Goal: Information Seeking & Learning: Learn about a topic

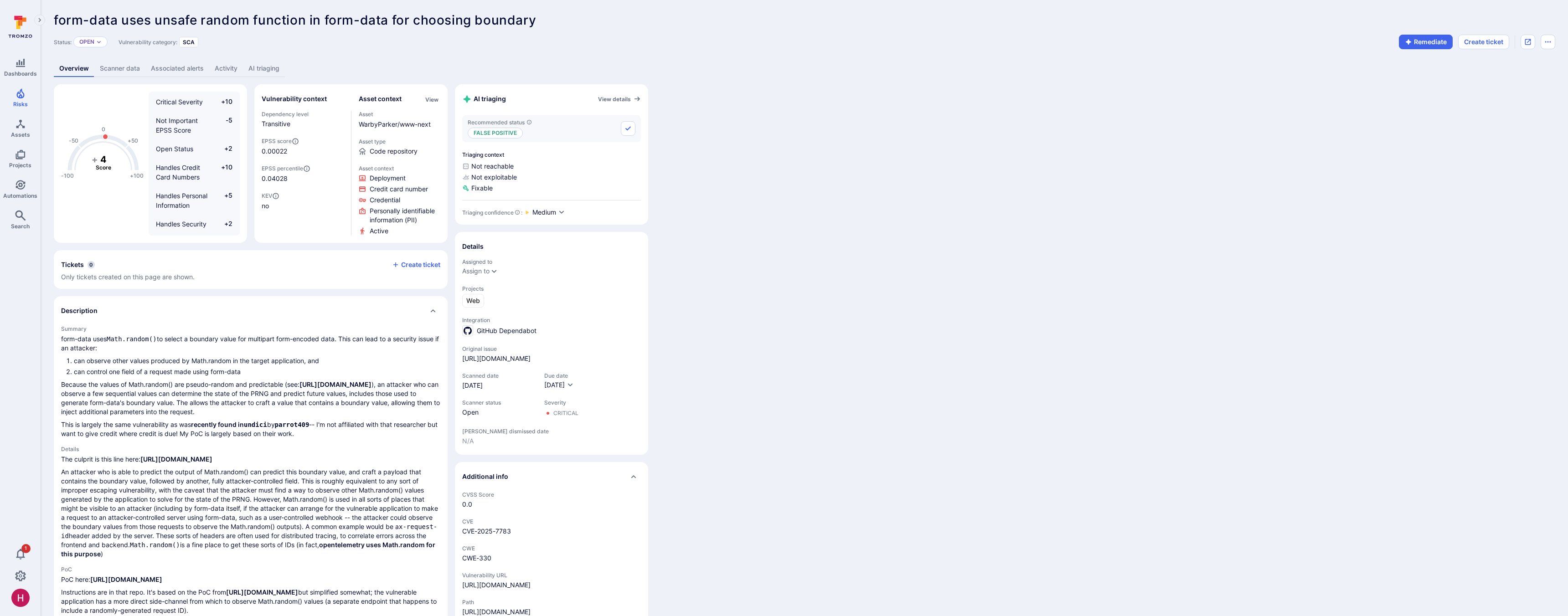
click at [269, 69] on link "AI triaging" at bounding box center [264, 68] width 42 height 17
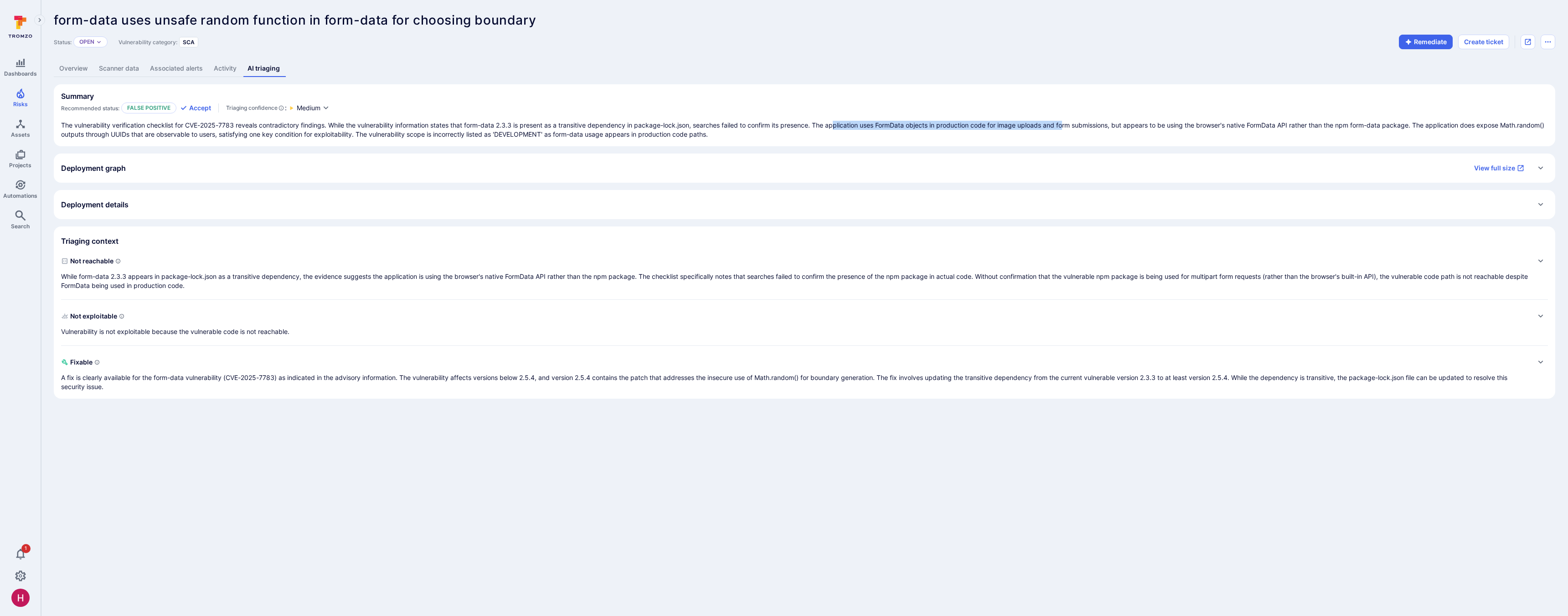
drag, startPoint x: 879, startPoint y: 123, endPoint x: 1070, endPoint y: 128, distance: 191.1
click at [1070, 128] on p "The vulnerability verification checklist for CVE-2025-7783 reveals contradictor…" at bounding box center [805, 130] width 1487 height 18
drag, startPoint x: 874, startPoint y: 123, endPoint x: 1426, endPoint y: 128, distance: 552.0
click at [1426, 128] on p "The vulnerability verification checklist for CVE-2025-7783 reveals contradictor…" at bounding box center [805, 130] width 1487 height 18
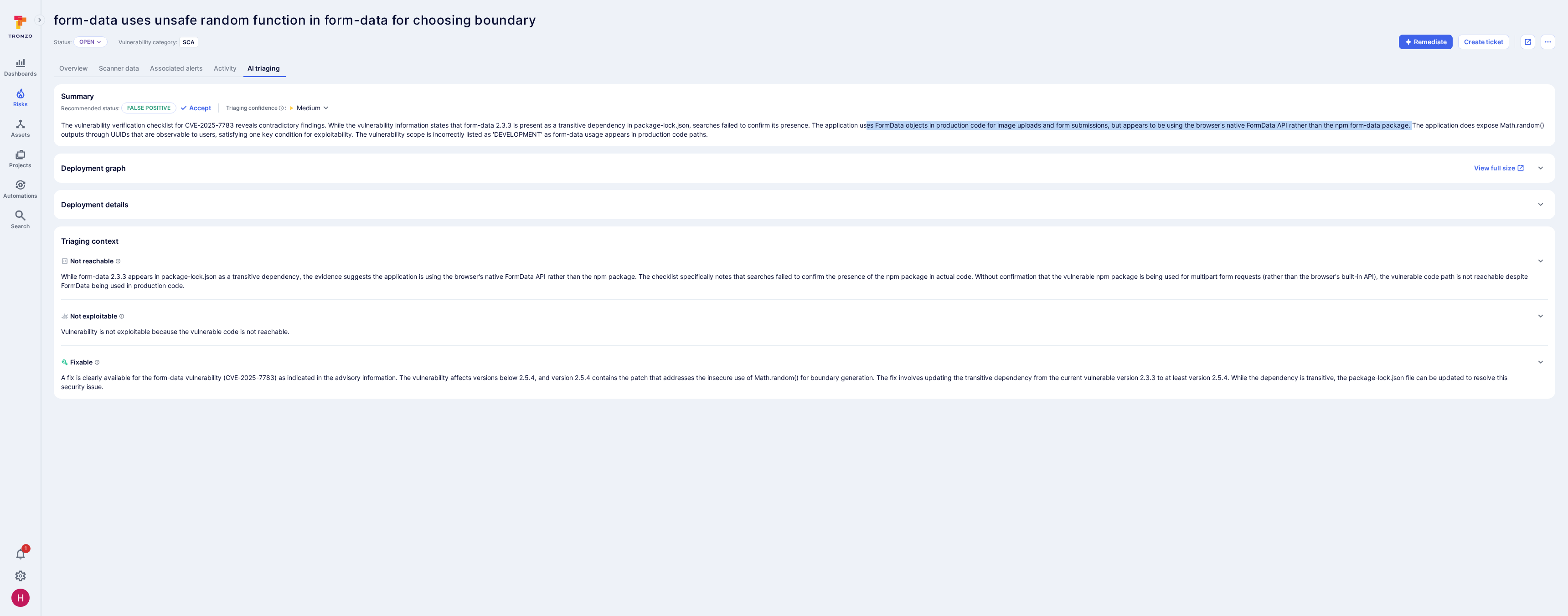
click at [1426, 128] on p "The vulnerability verification checklist for CVE-2025-7783 reveals contradictor…" at bounding box center [805, 130] width 1487 height 18
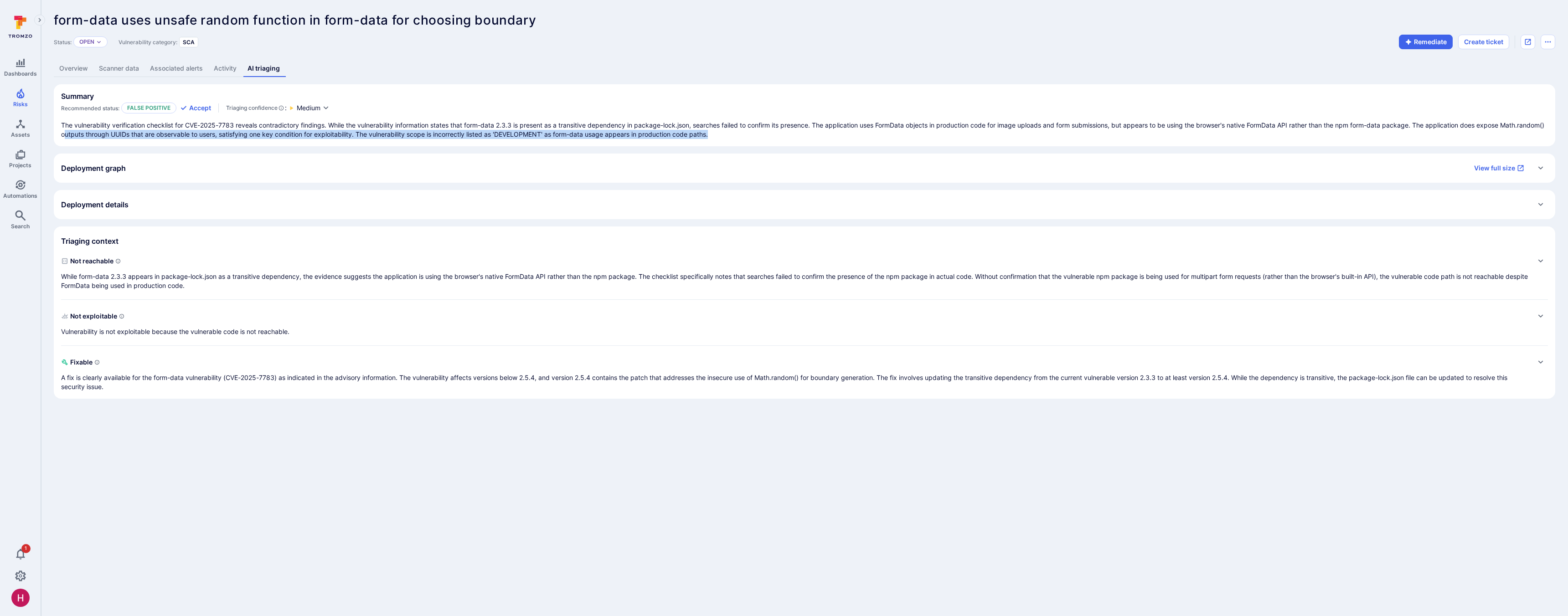
drag, startPoint x: 112, startPoint y: 137, endPoint x: 762, endPoint y: 136, distance: 650.0
click at [762, 136] on p "The vulnerability verification checklist for CVE-2025-7783 reveals contradictor…" at bounding box center [805, 130] width 1487 height 18
drag, startPoint x: 762, startPoint y: 136, endPoint x: 742, endPoint y: 139, distance: 20.2
click at [762, 136] on p "The vulnerability verification checklist for CVE-2025-7783 reveals contradictor…" at bounding box center [805, 130] width 1487 height 18
drag, startPoint x: 423, startPoint y: 131, endPoint x: 779, endPoint y: 134, distance: 356.0
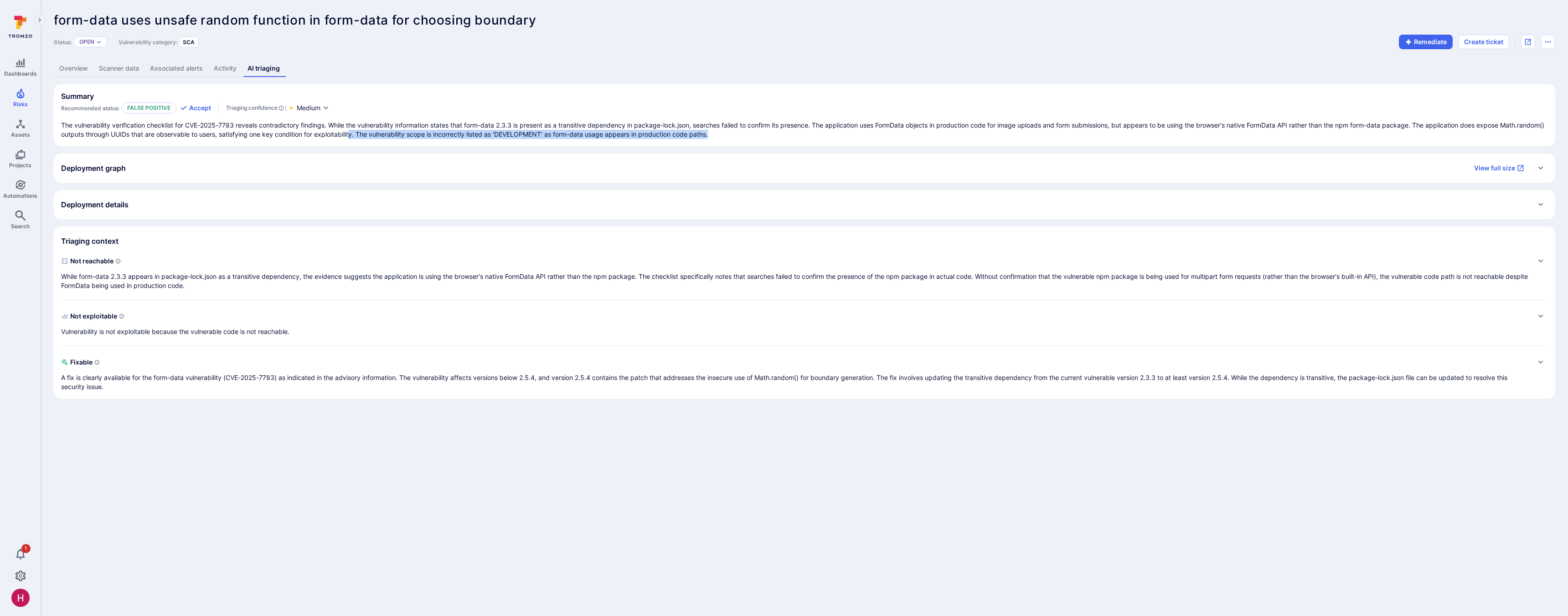
click at [779, 134] on p "The vulnerability verification checklist for CVE-2025-7783 reveals contradictor…" at bounding box center [805, 130] width 1487 height 18
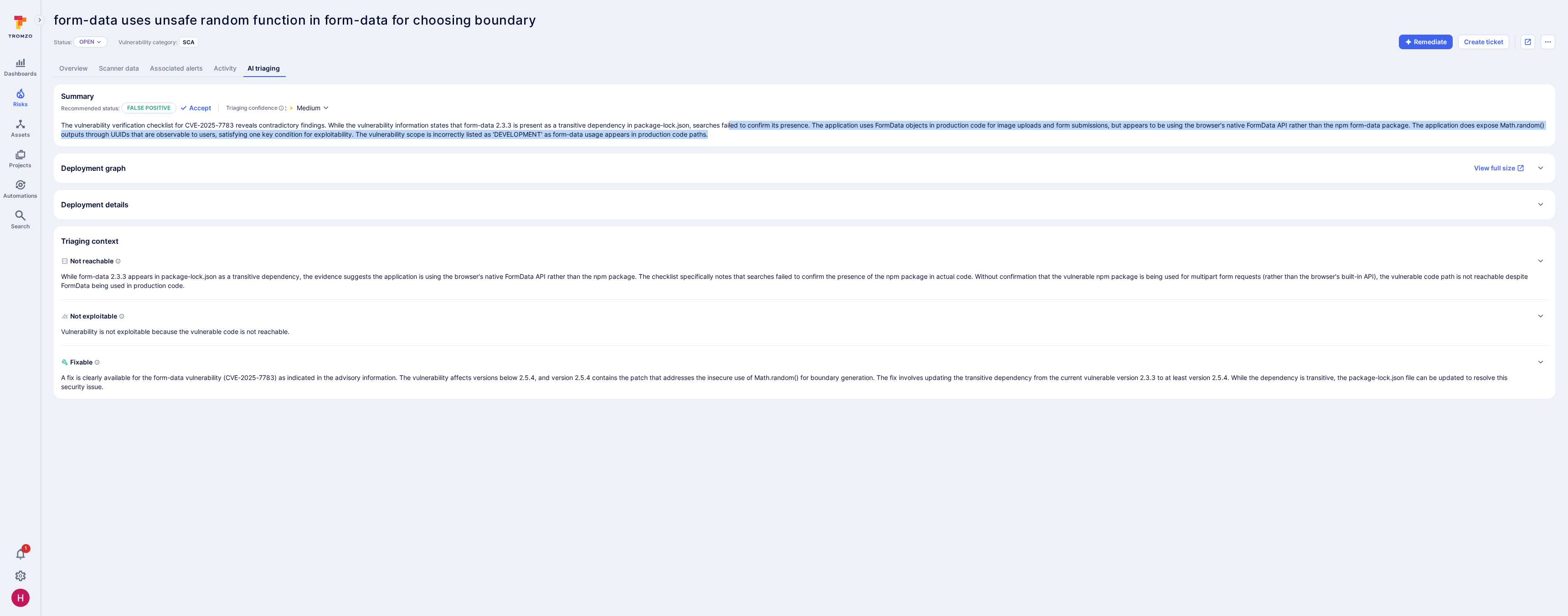
click at [736, 123] on p "The vulnerability verification checklist for CVE-2025-7783 reveals contradictor…" at bounding box center [805, 130] width 1487 height 18
click at [380, 130] on p "The vulnerability verification checklist for CVE-2025-7783 reveals contradictor…" at bounding box center [805, 130] width 1487 height 18
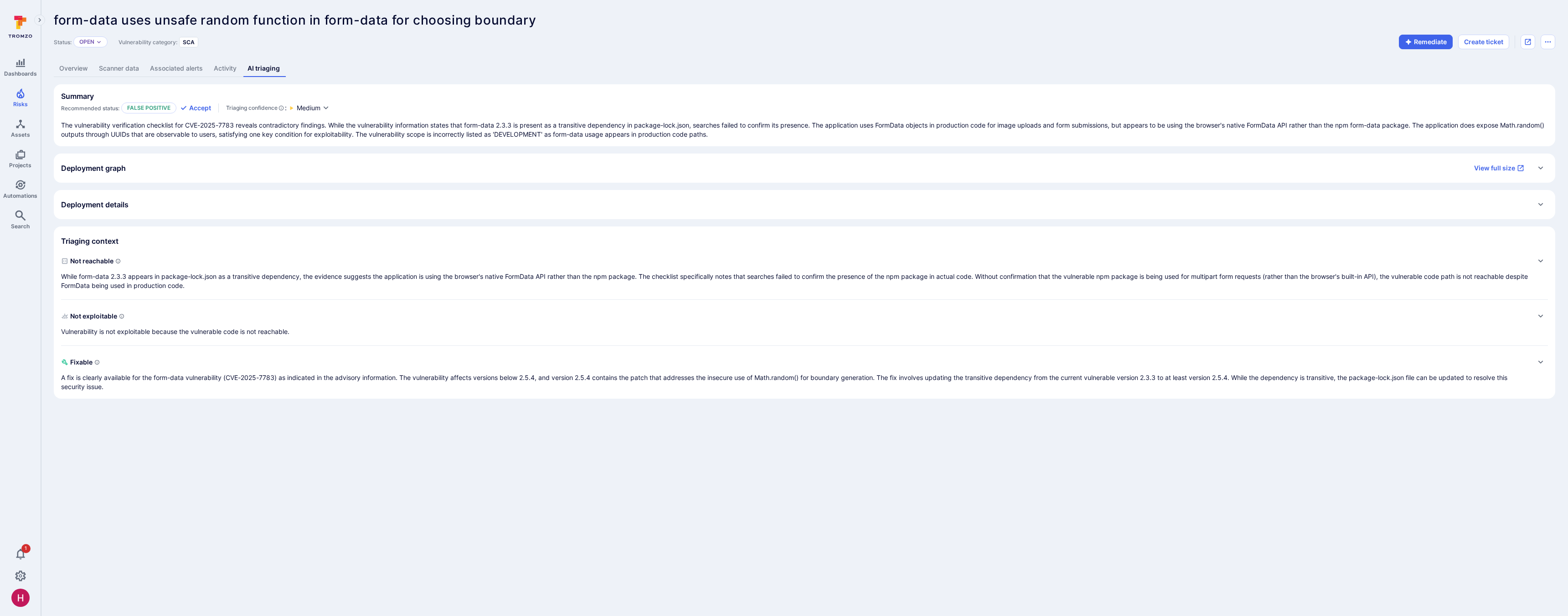
click at [380, 130] on p "The vulnerability verification checklist for CVE-2025-7783 reveals contradictor…" at bounding box center [805, 130] width 1487 height 18
click at [323, 108] on icon "button" at bounding box center [326, 108] width 8 height 8
click at [417, 128] on div at bounding box center [784, 308] width 1568 height 616
click at [420, 130] on p "The vulnerability verification checklist for CVE-2025-7783 reveals contradictor…" at bounding box center [805, 130] width 1487 height 18
drag, startPoint x: 415, startPoint y: 126, endPoint x: 807, endPoint y: 125, distance: 392.0
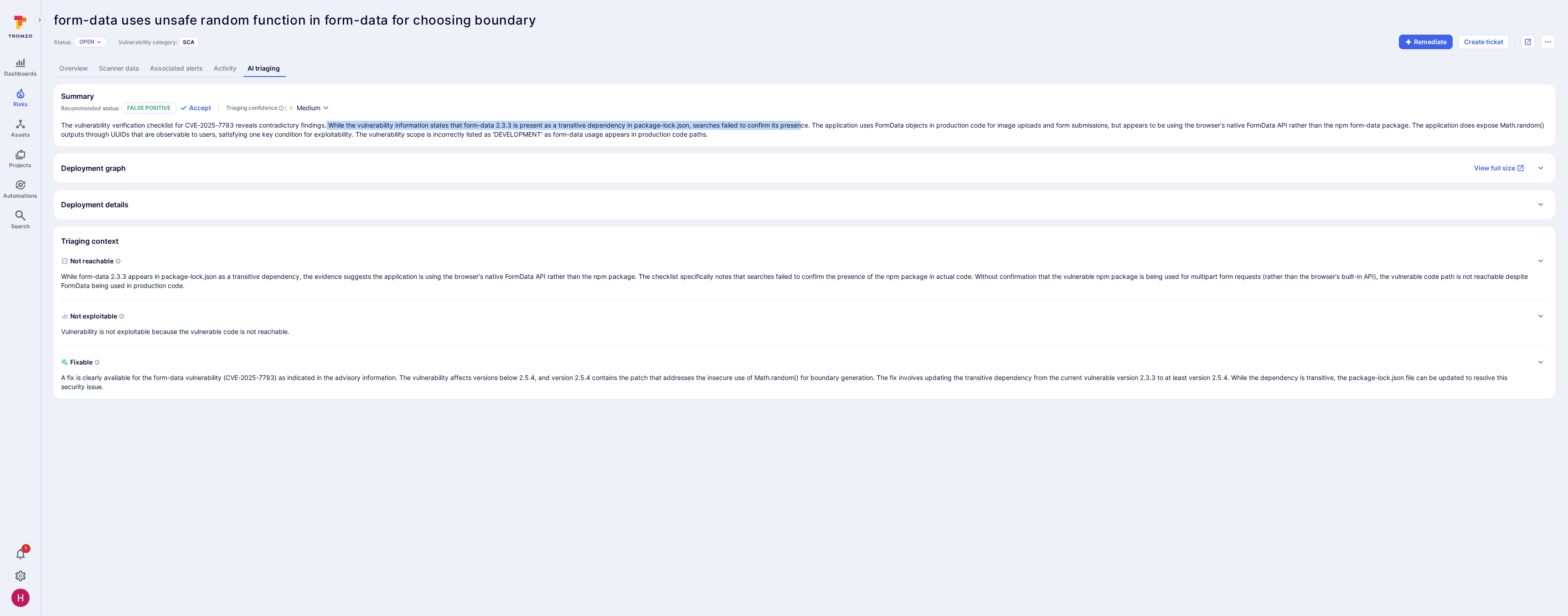
click at [807, 125] on p "The vulnerability verification checklist for CVE-2025-7783 reveals contradictor…" at bounding box center [805, 130] width 1487 height 18
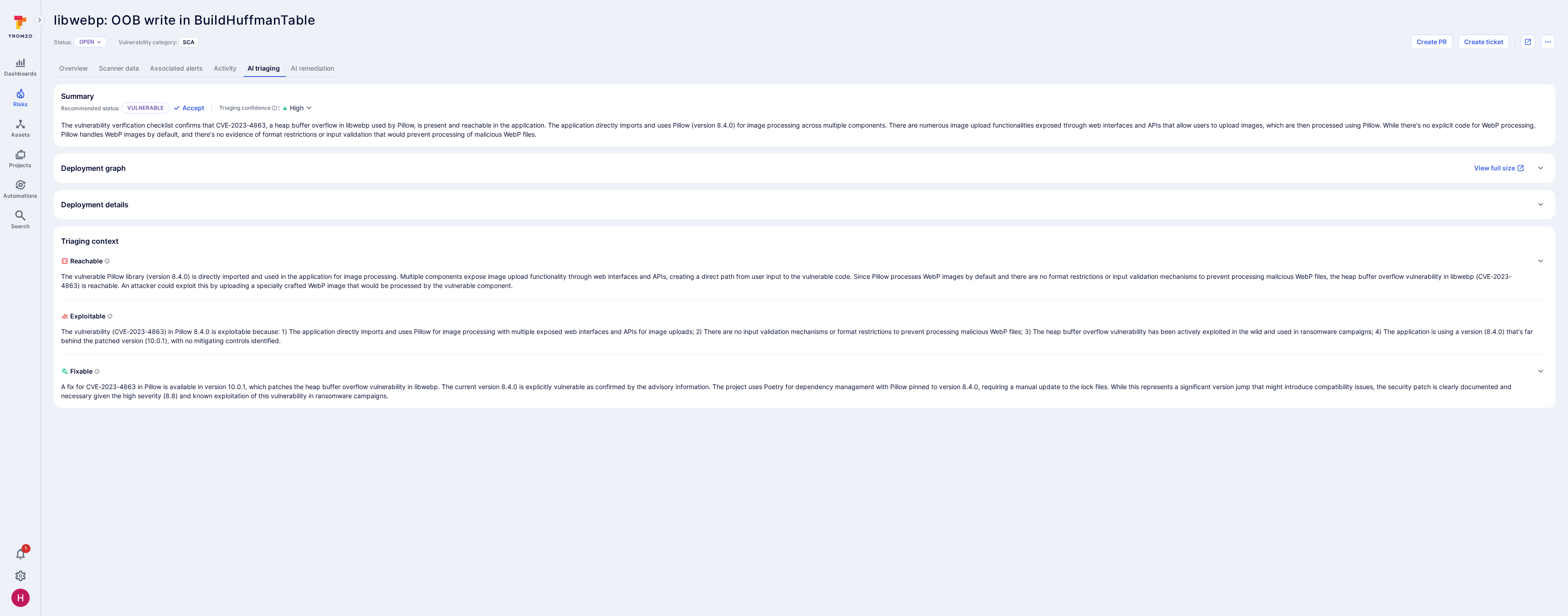
drag, startPoint x: 890, startPoint y: 122, endPoint x: 1099, endPoint y: 123, distance: 209.0
click at [1135, 126] on p "The vulnerability verification checklist confirms that CVE-2023-4863, a heap bu…" at bounding box center [805, 130] width 1487 height 18
drag, startPoint x: 1049, startPoint y: 125, endPoint x: 1318, endPoint y: 125, distance: 269.0
click at [1318, 125] on p "The vulnerability verification checklist confirms that CVE-2023-4863, a heap bu…" at bounding box center [805, 130] width 1487 height 18
click at [1302, 127] on p "The vulnerability verification checklist confirms that CVE-2023-4863, a heap bu…" at bounding box center [805, 130] width 1487 height 18
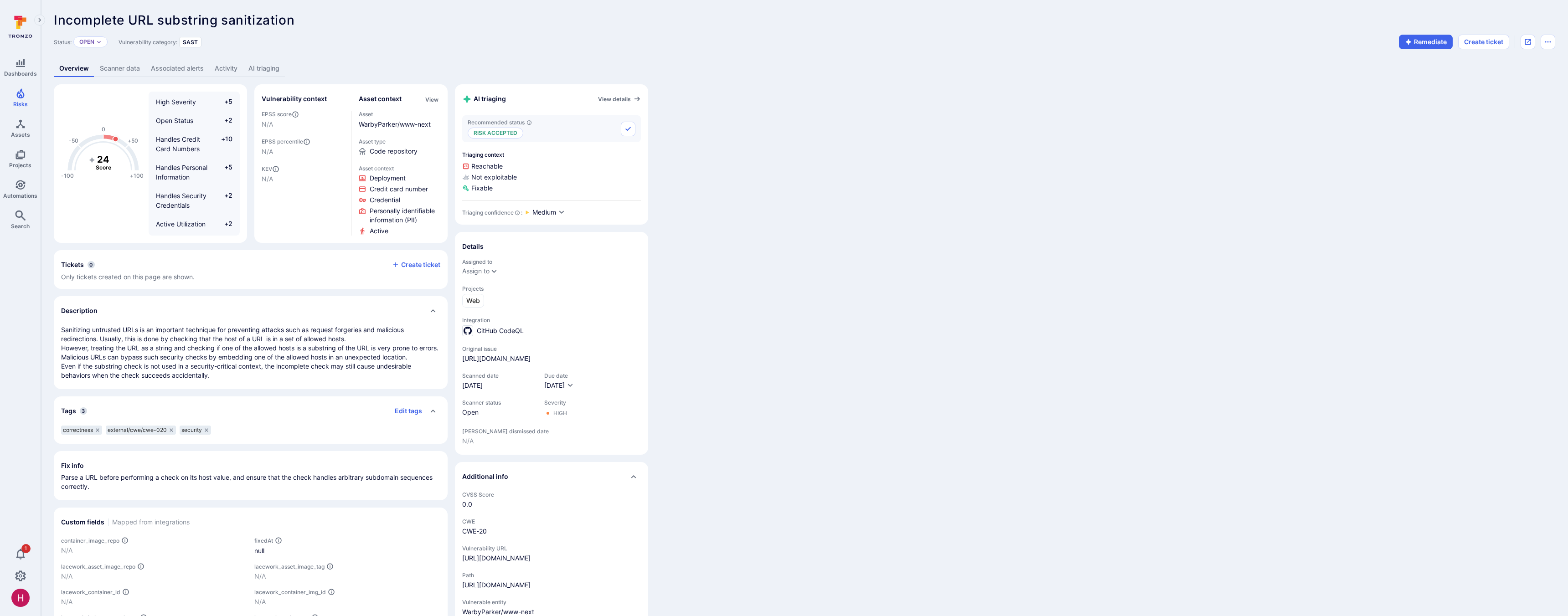
click at [270, 74] on link "AI triaging" at bounding box center [264, 68] width 42 height 17
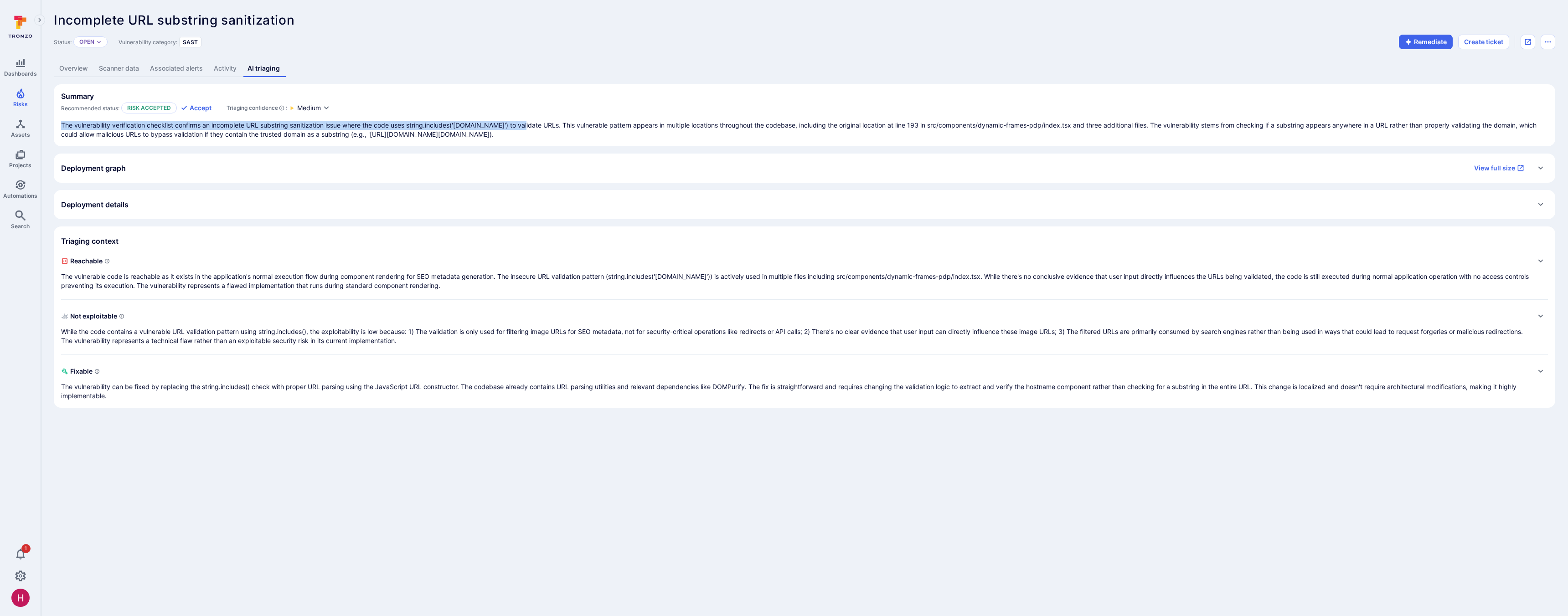
drag, startPoint x: 218, startPoint y: 120, endPoint x: 527, endPoint y: 124, distance: 309.0
click at [527, 124] on p "The vulnerability verification checklist confirms an incomplete URL substring s…" at bounding box center [805, 130] width 1487 height 18
click at [551, 126] on p "The vulnerability verification checklist confirms an incomplete URL substring s…" at bounding box center [805, 130] width 1487 height 18
drag, startPoint x: 565, startPoint y: 124, endPoint x: 781, endPoint y: 122, distance: 216.0
click at [781, 122] on p "The vulnerability verification checklist confirms an incomplete URL substring s…" at bounding box center [805, 130] width 1487 height 18
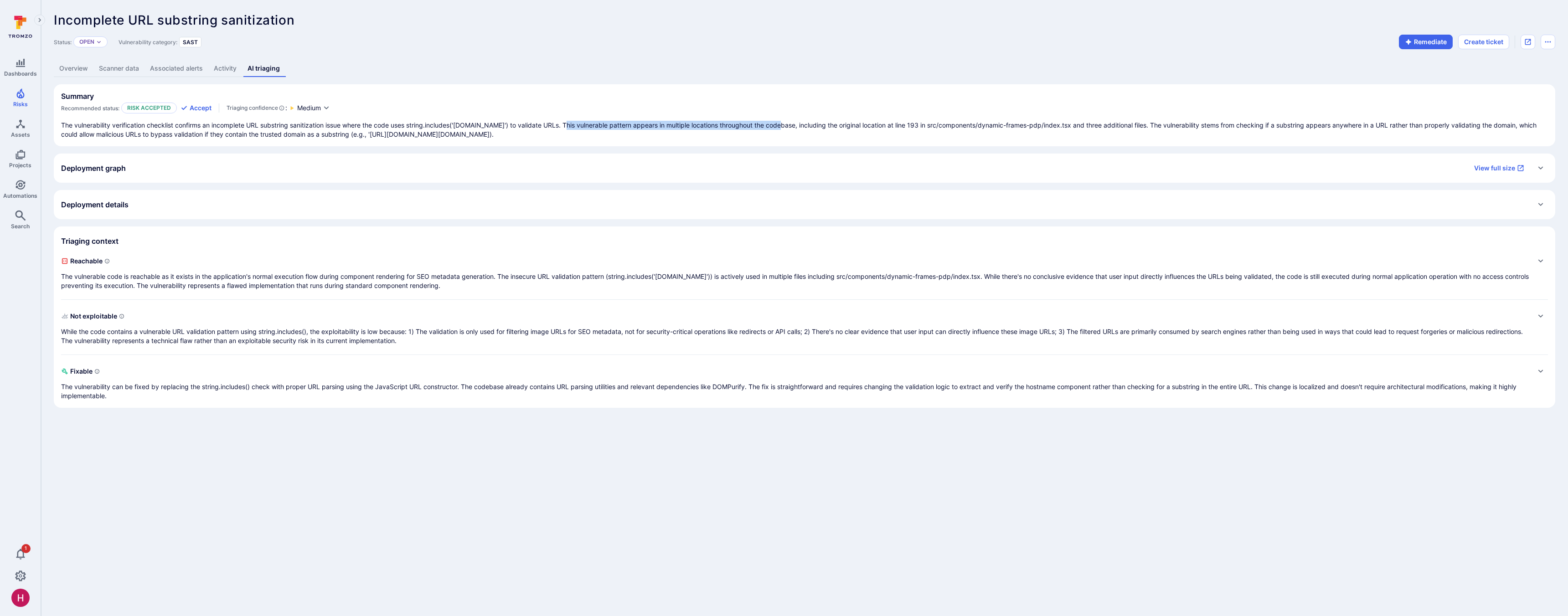
click at [684, 171] on div "Deployment graph View full size" at bounding box center [796, 168] width 1469 height 14
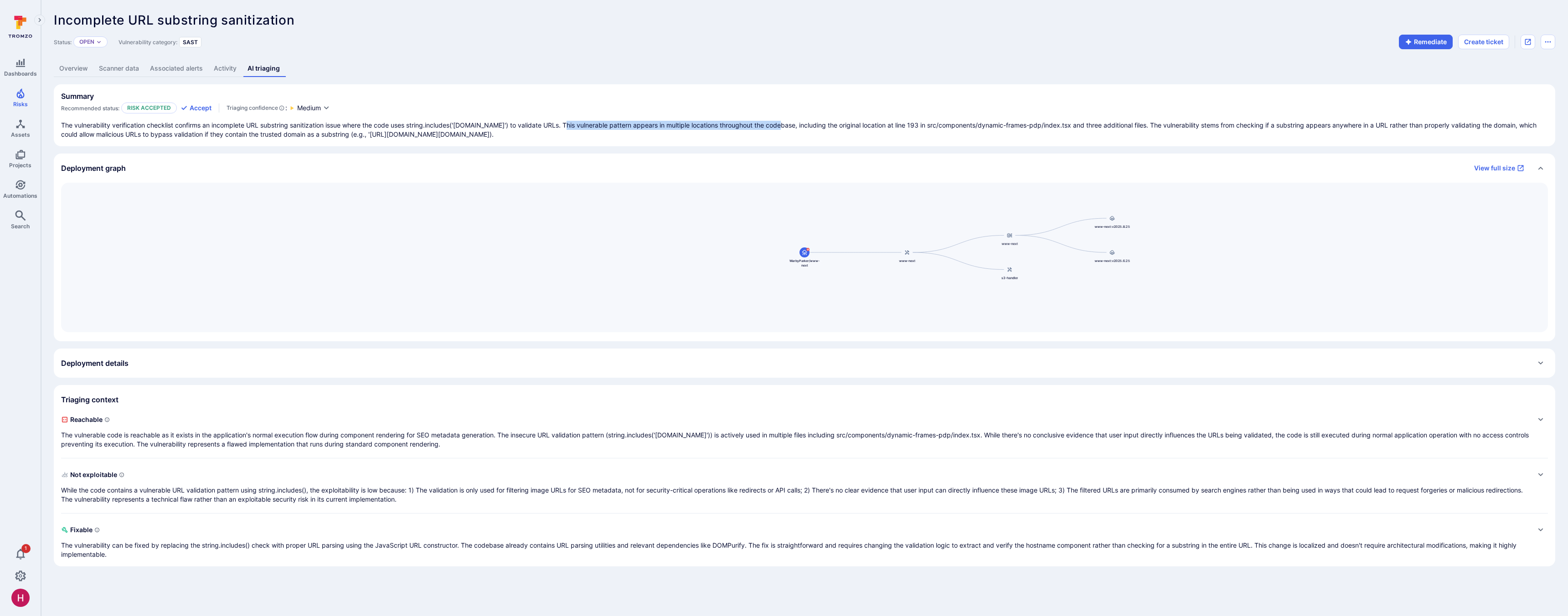
click at [684, 171] on div "Deployment graph View full size" at bounding box center [796, 168] width 1469 height 14
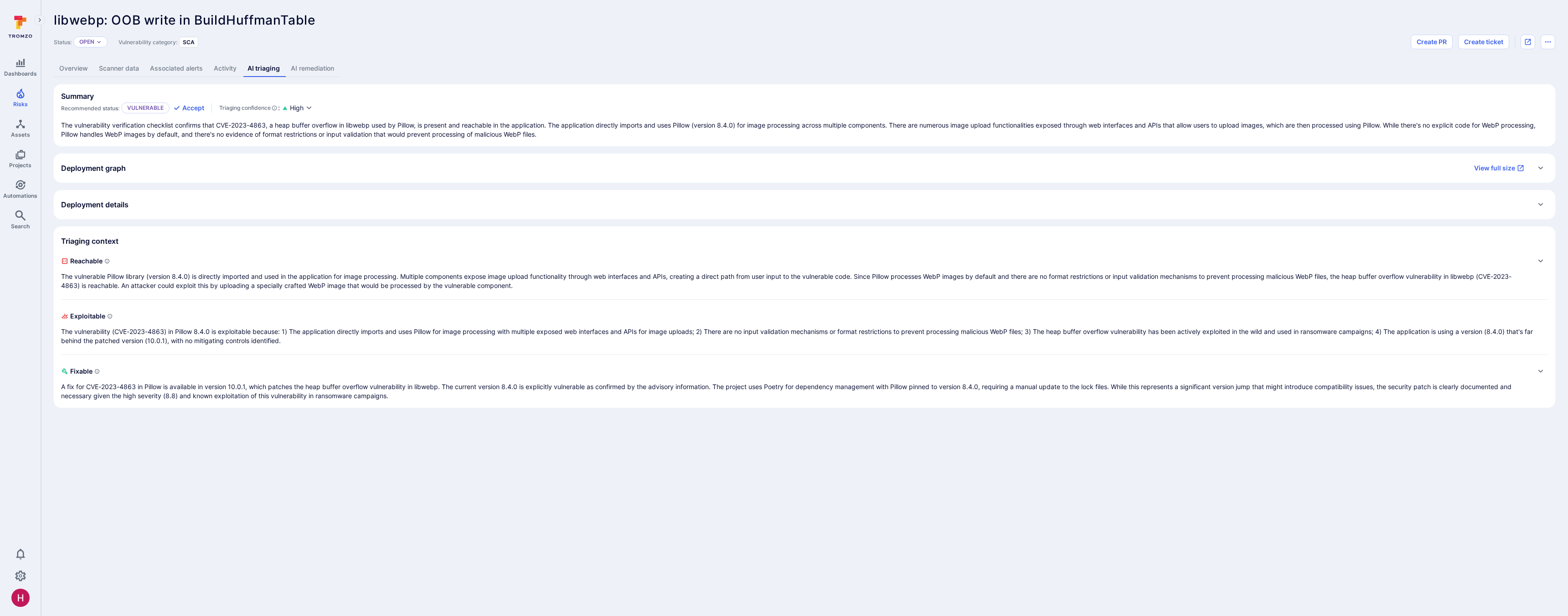
click at [310, 72] on link "AI remediation" at bounding box center [313, 68] width 55 height 17
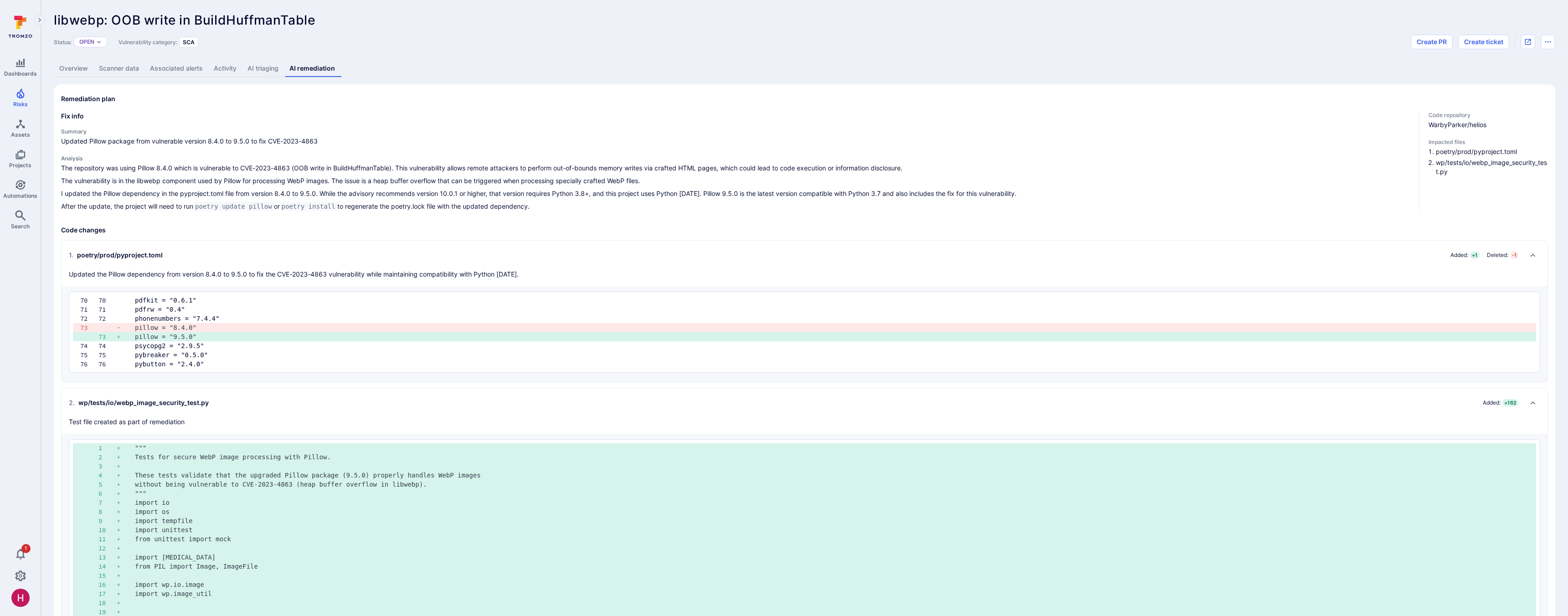
scroll to position [2, 0]
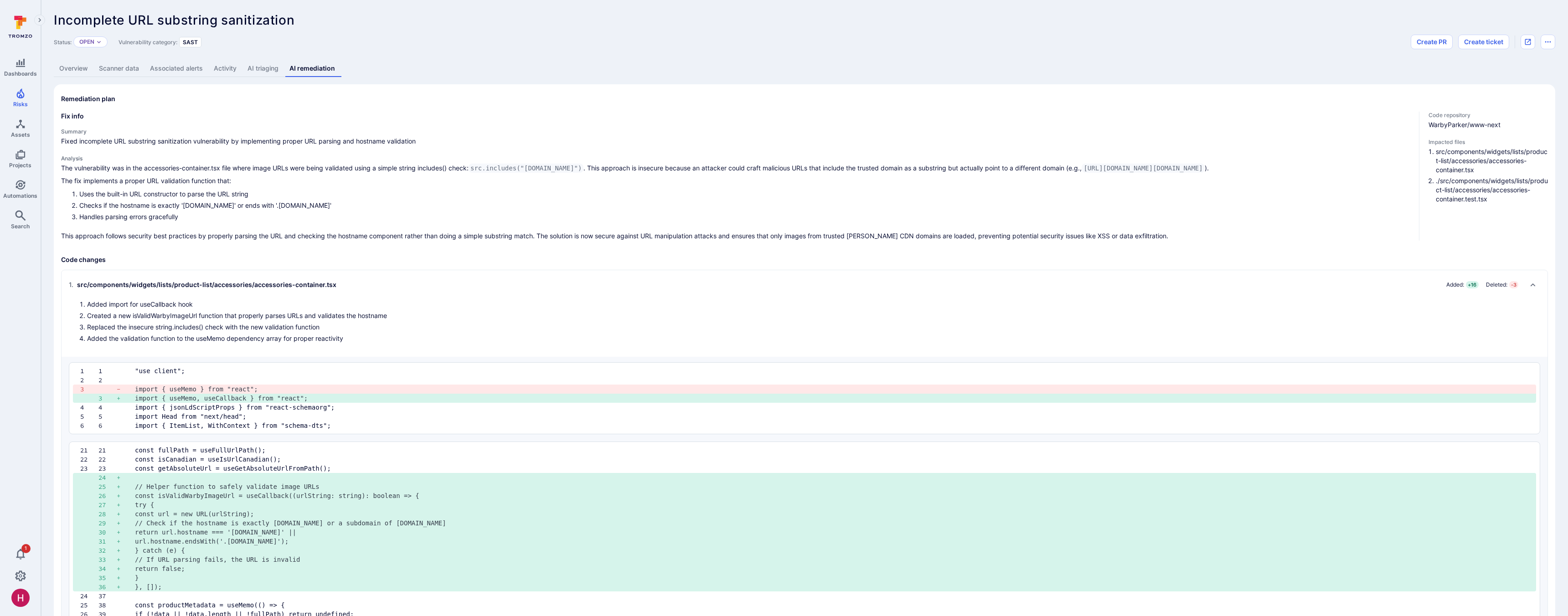
click at [81, 66] on link "Overview" at bounding box center [73, 68] width 39 height 17
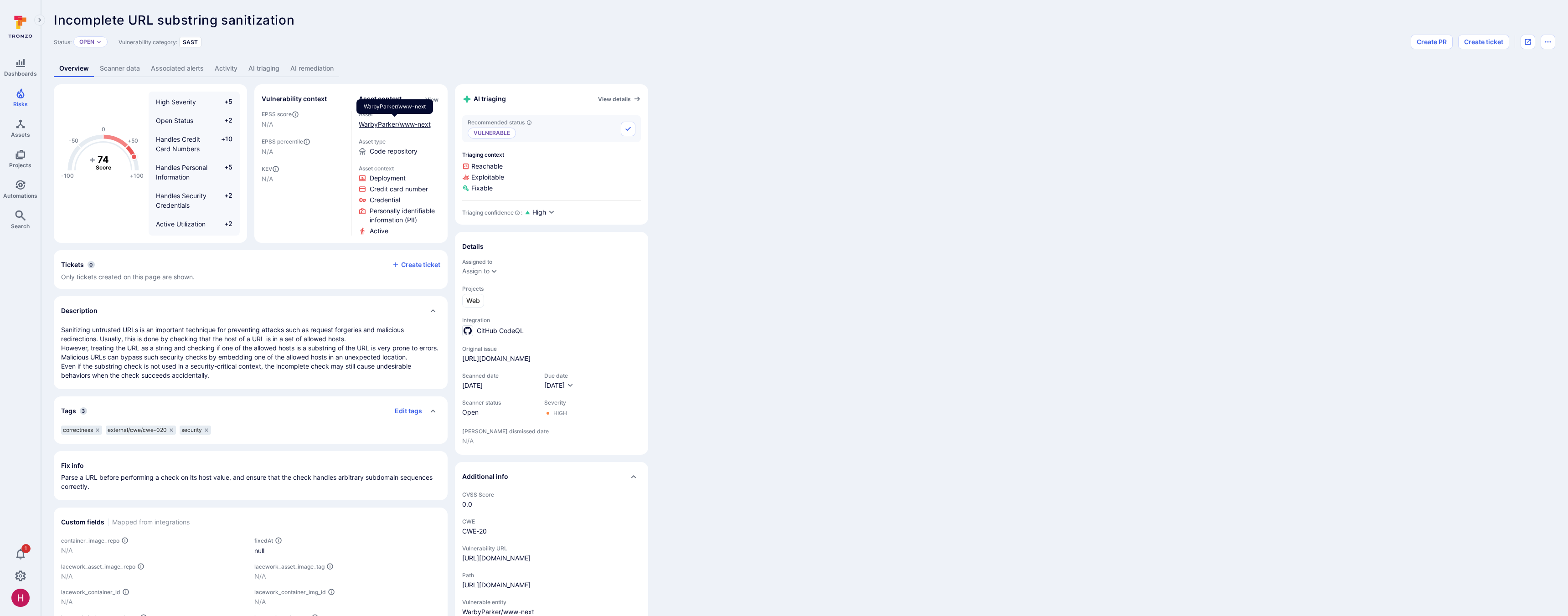
click at [386, 122] on link "WarbyParker/www-next" at bounding box center [395, 123] width 72 height 8
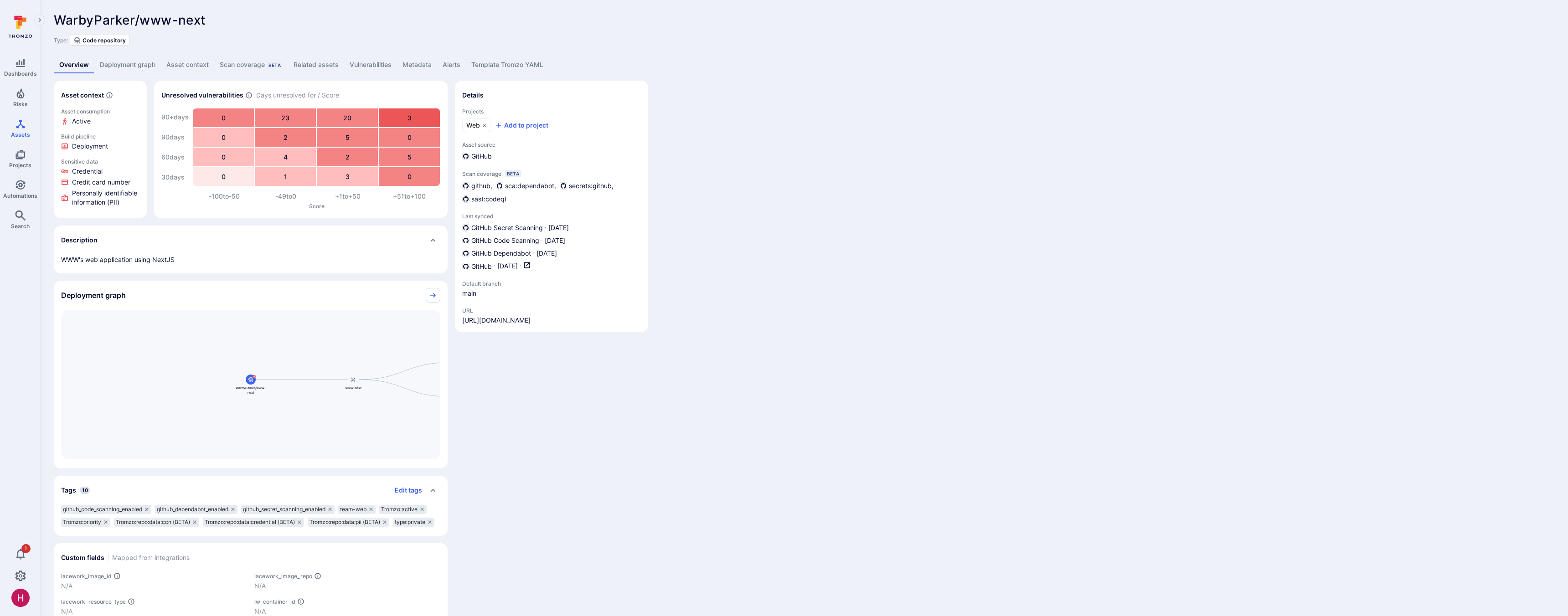
click at [366, 64] on link "Vulnerabilities" at bounding box center [371, 65] width 53 height 17
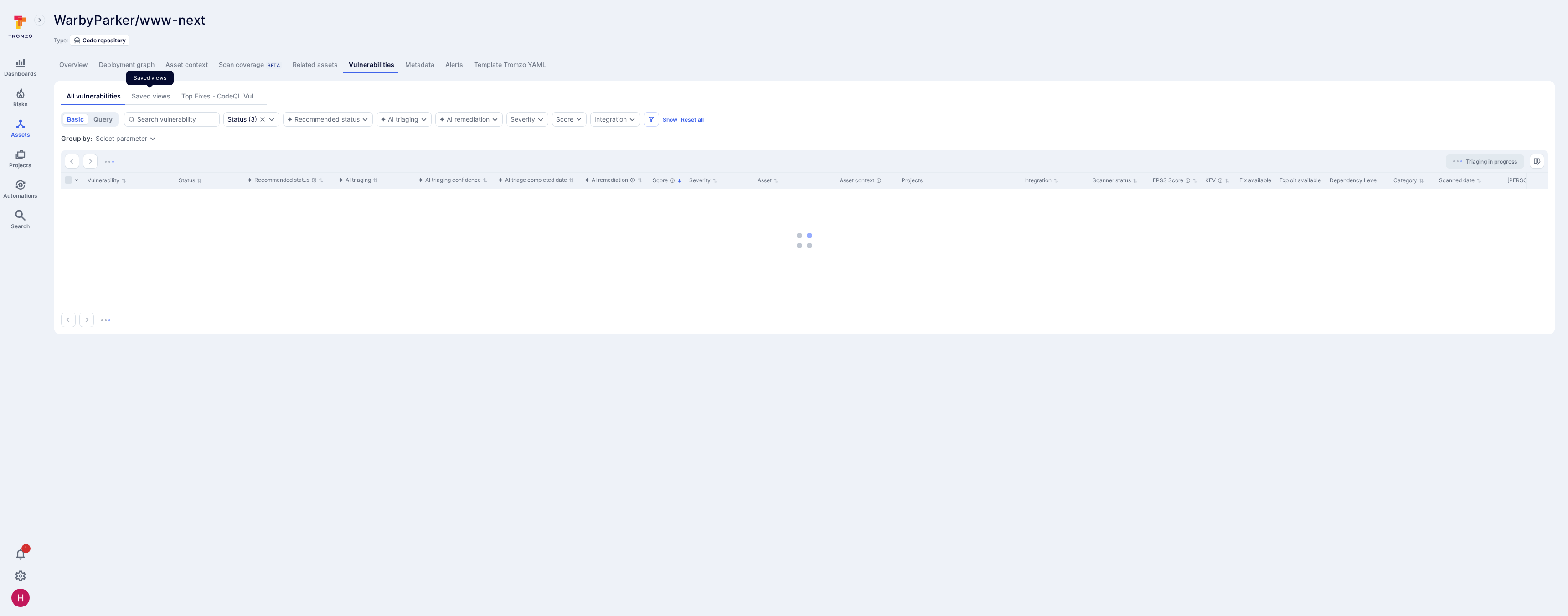
click at [157, 97] on div "Saved views" at bounding box center [151, 96] width 39 height 9
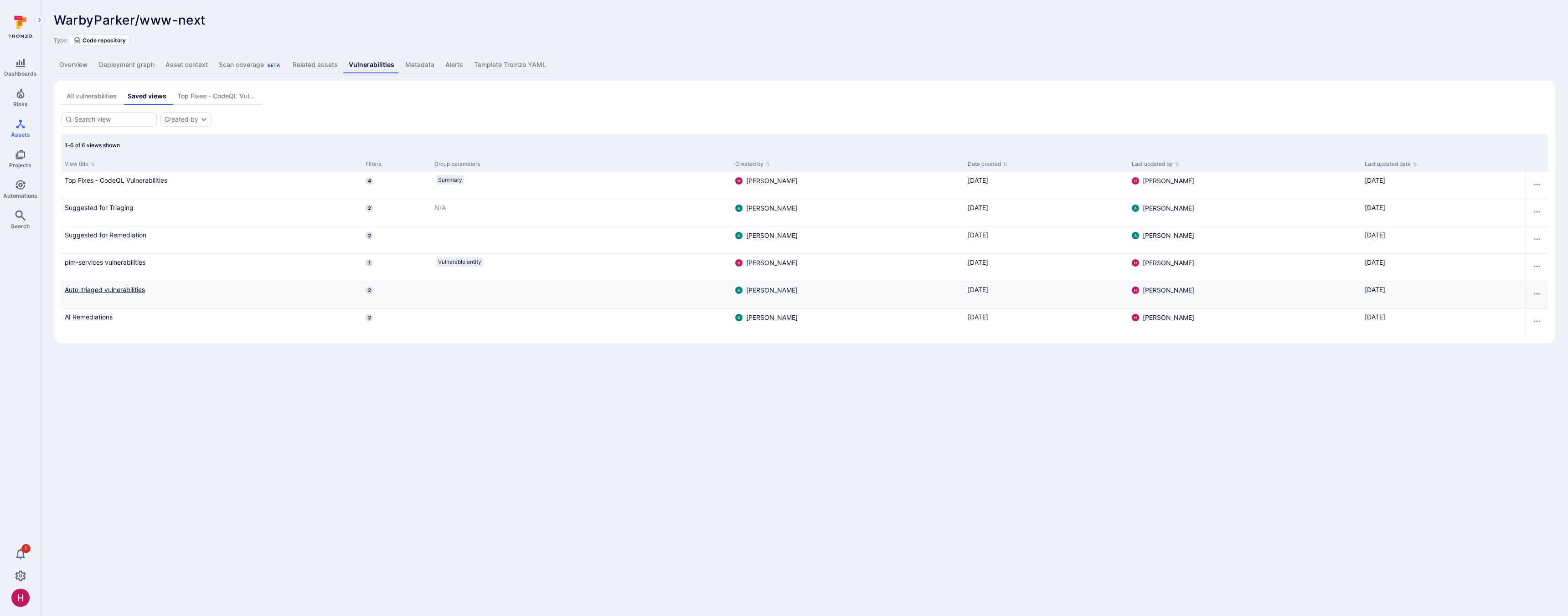
click at [106, 287] on link "Auto-triaged vulnerabilities" at bounding box center [211, 290] width 293 height 10
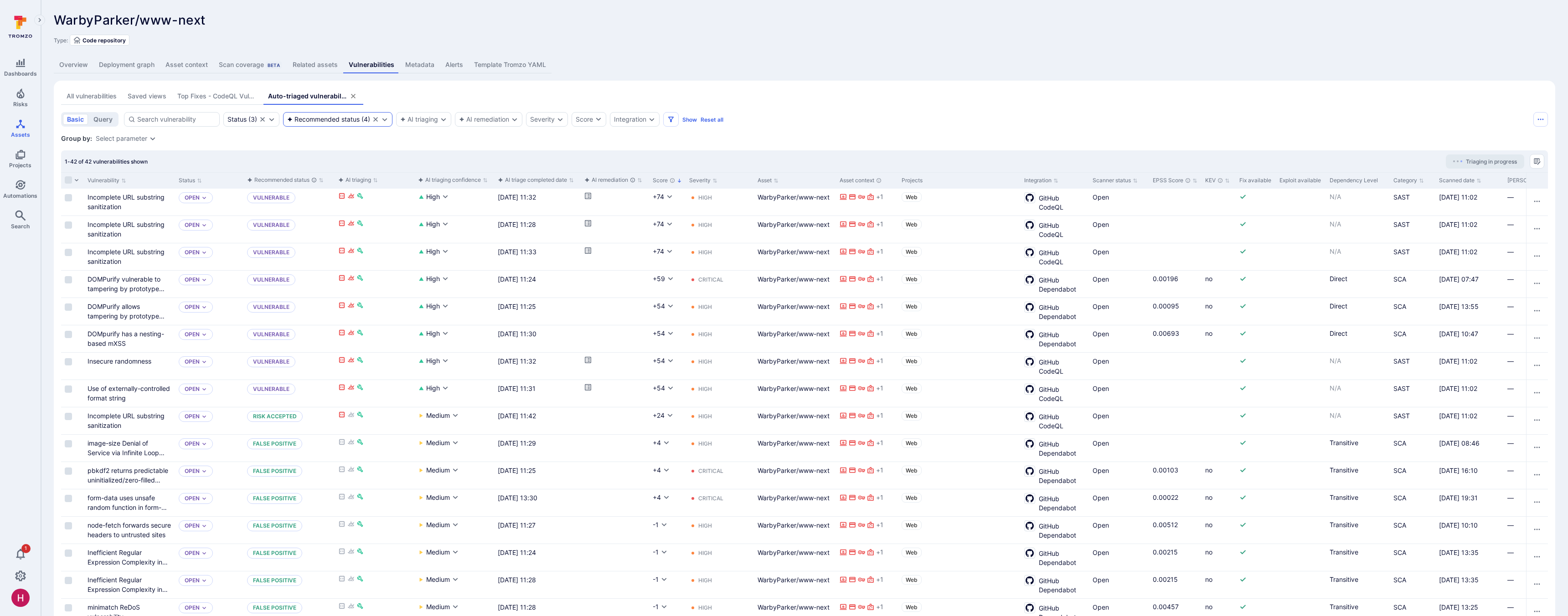
click at [309, 119] on div "Recommended status" at bounding box center [323, 119] width 72 height 8
click at [331, 172] on span "Vulnerable" at bounding box center [320, 175] width 37 height 7
click at [387, 263] on button "Select" at bounding box center [391, 261] width 65 height 14
click at [347, 119] on div "Recommended status" at bounding box center [323, 119] width 72 height 8
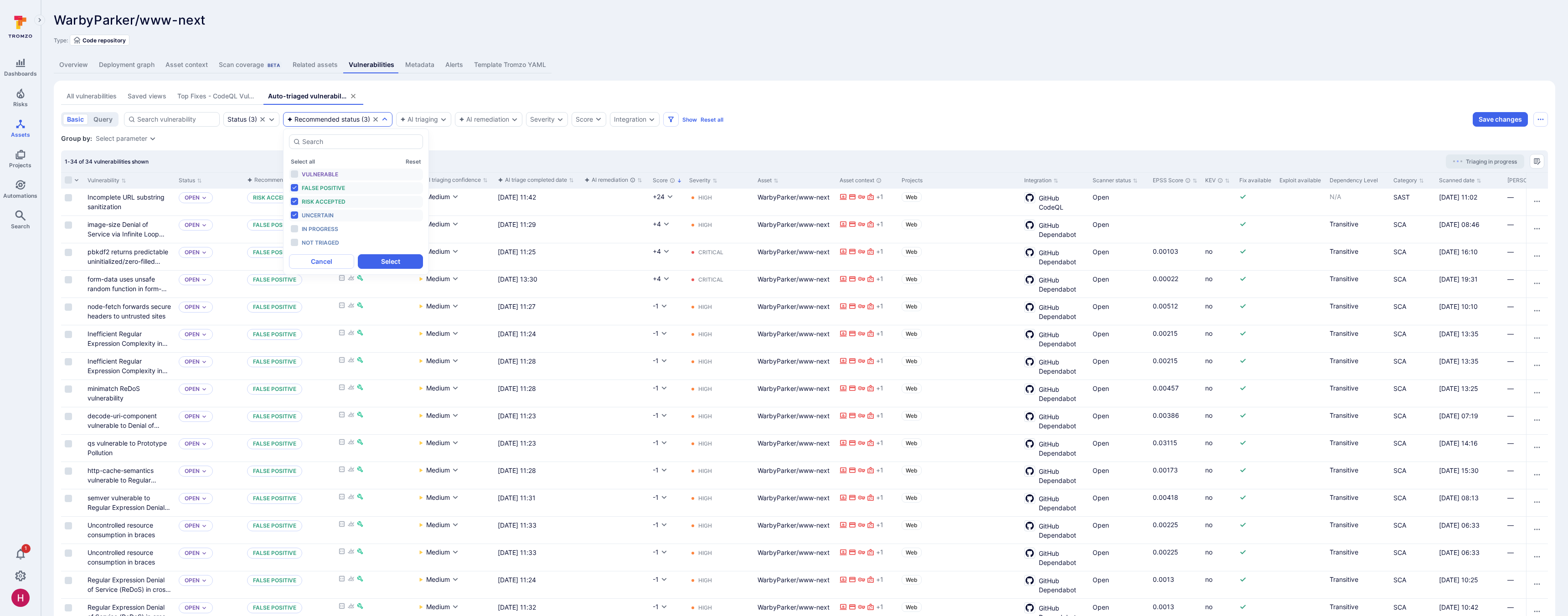
click at [328, 173] on span "Vulnerable" at bounding box center [320, 175] width 37 height 7
click at [325, 187] on span "False positive" at bounding box center [323, 188] width 43 height 7
click at [321, 202] on span "Risk accepted" at bounding box center [323, 201] width 43 height 7
click at [318, 215] on span "Uncertain" at bounding box center [317, 215] width 32 height 7
click at [390, 262] on button "Select" at bounding box center [391, 261] width 65 height 14
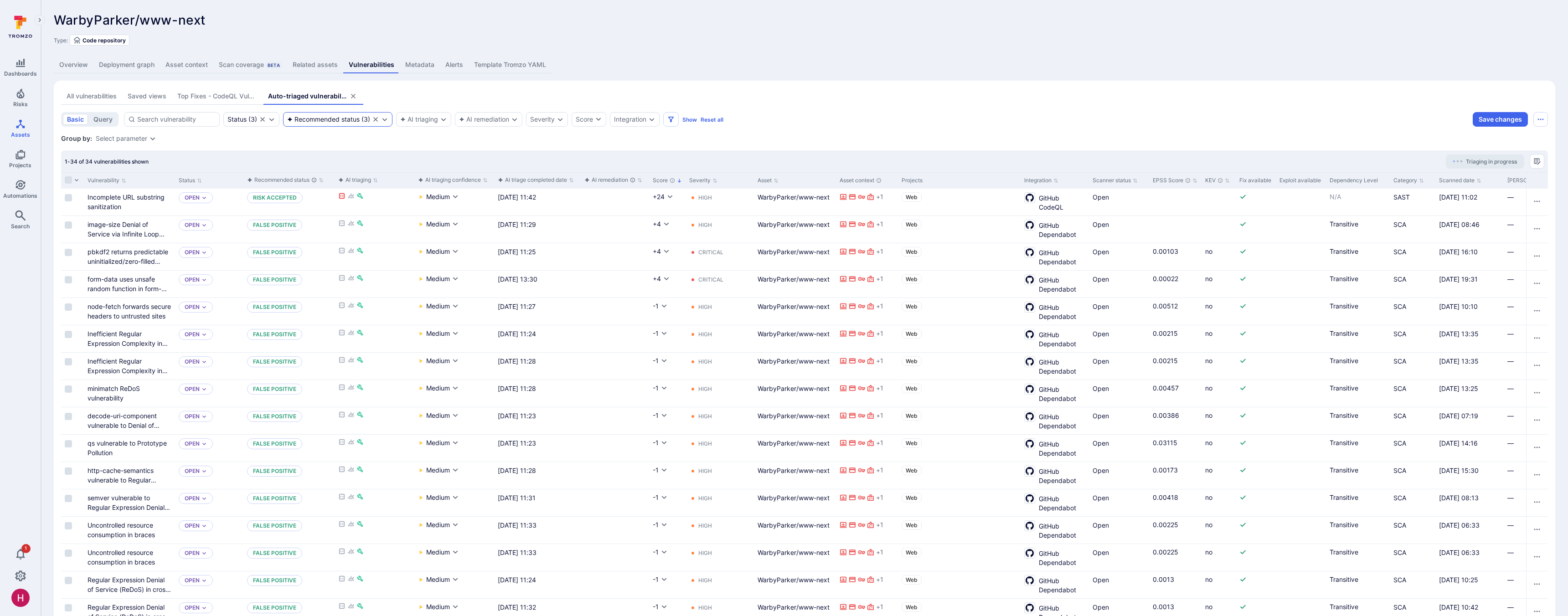
click at [324, 125] on div "Recommended status ( 3 )" at bounding box center [337, 119] width 110 height 14
click at [324, 173] on span "Vulnerable" at bounding box center [320, 175] width 37 height 7
click at [329, 188] on span "False positive" at bounding box center [323, 188] width 43 height 7
click at [322, 201] on span "Risk accepted" at bounding box center [323, 201] width 43 height 7
click at [316, 215] on span "Uncertain" at bounding box center [317, 215] width 32 height 7
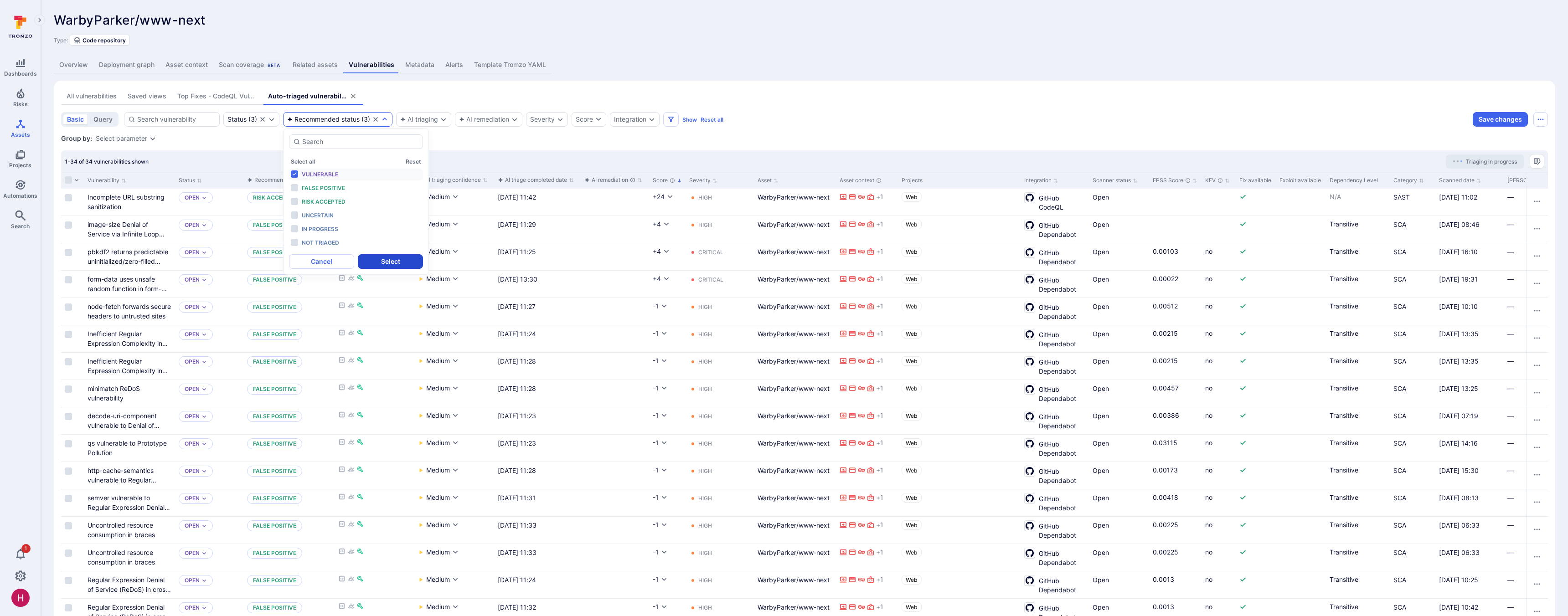
click at [394, 260] on button "Select" at bounding box center [391, 261] width 65 height 14
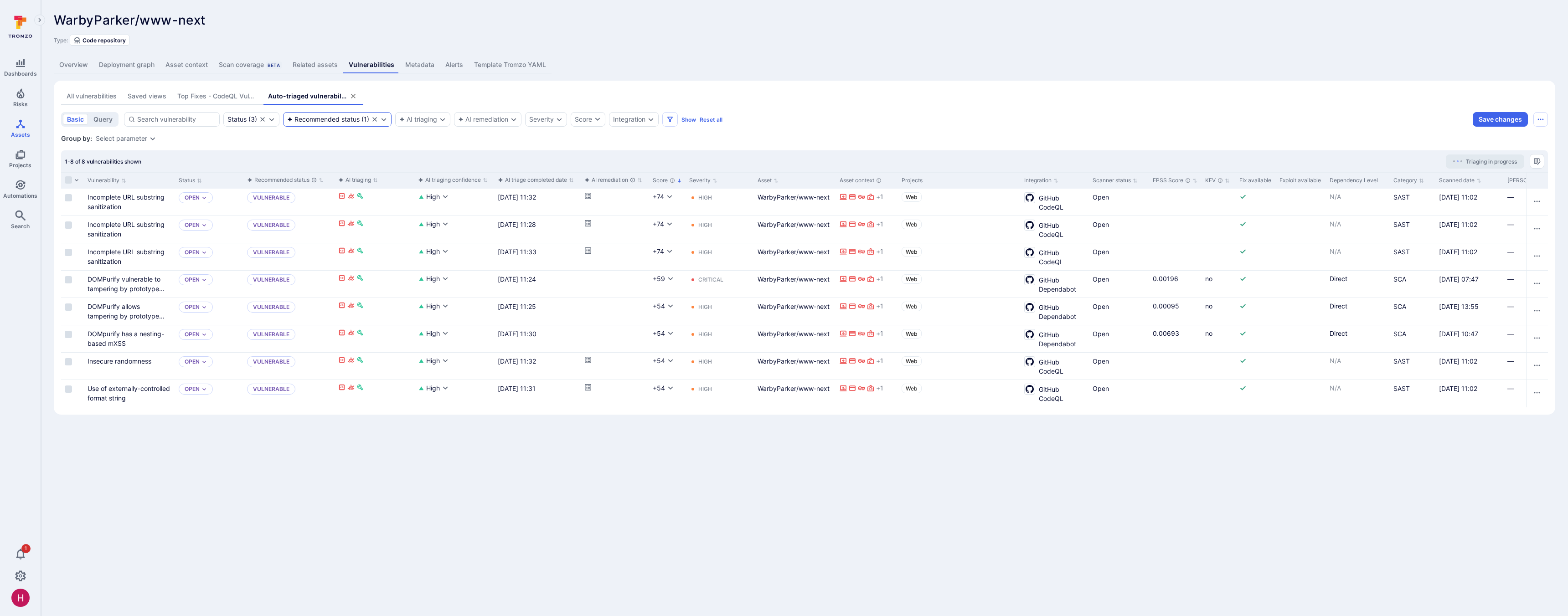
click at [375, 119] on icon "Clear selection" at bounding box center [375, 119] width 8 height 8
